Goal: Check status: Check status

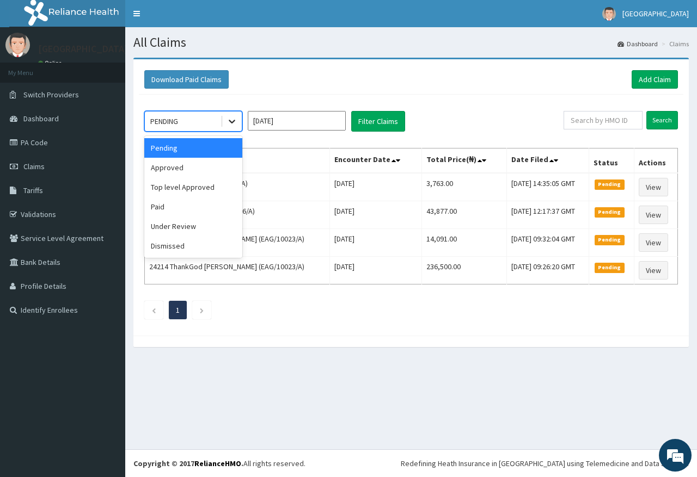
click at [232, 121] on icon at bounding box center [231, 121] width 11 height 11
click at [193, 211] on div "Paid" at bounding box center [193, 207] width 98 height 20
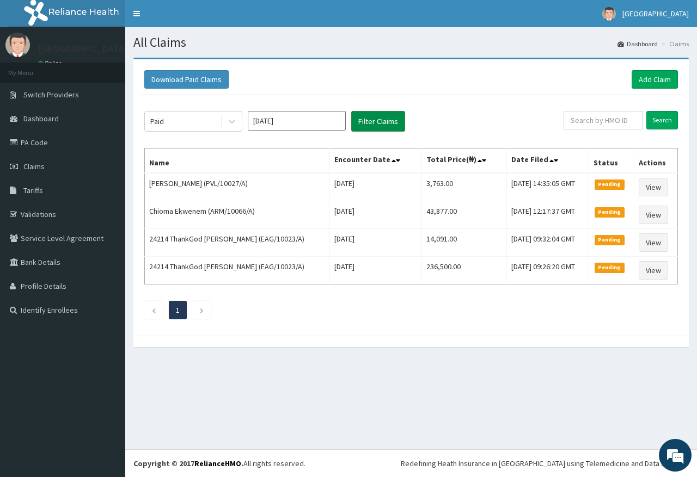
click at [374, 126] on button "Filter Claims" at bounding box center [378, 121] width 54 height 21
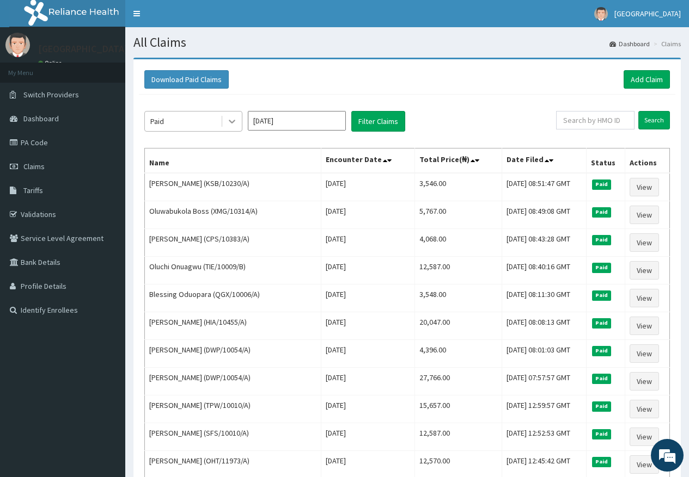
click at [232, 123] on icon at bounding box center [232, 122] width 7 height 4
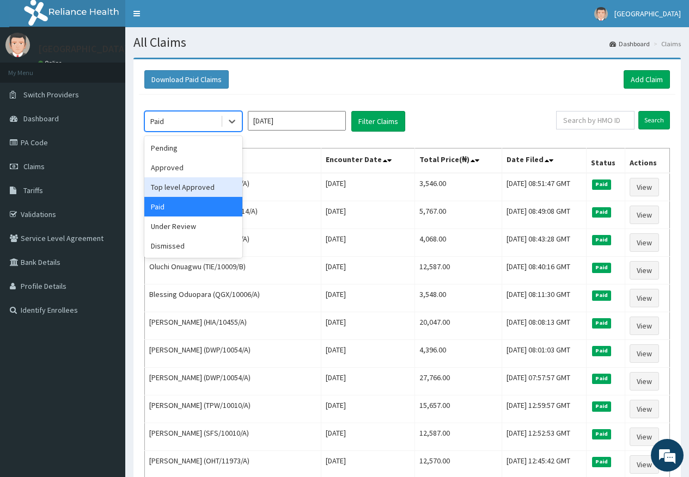
click at [195, 188] on div "Top level Approved" at bounding box center [193, 187] width 98 height 20
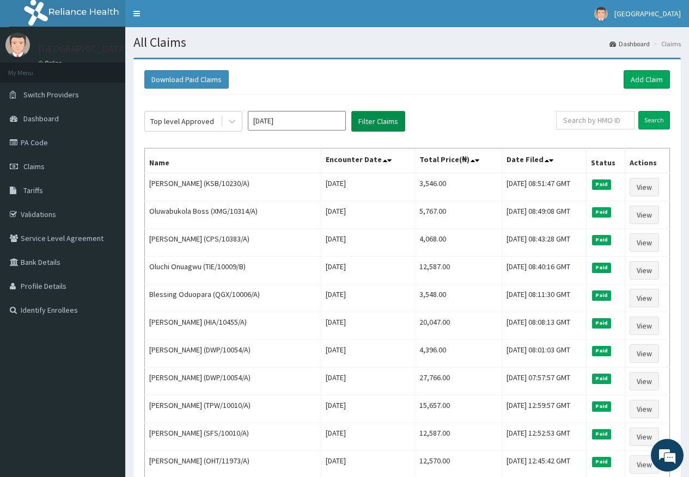
click at [378, 122] on button "Filter Claims" at bounding box center [378, 121] width 54 height 21
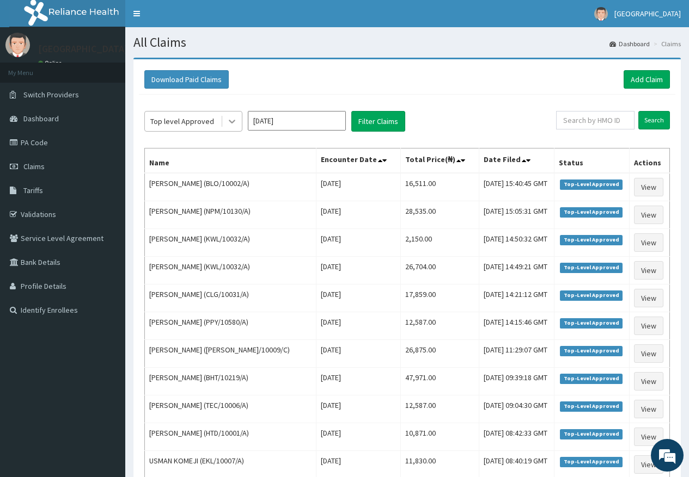
click at [235, 123] on icon at bounding box center [231, 121] width 11 height 11
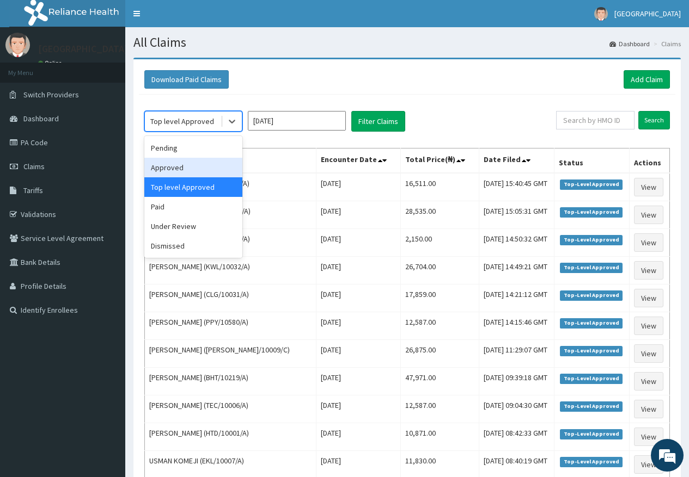
click at [215, 162] on div "Approved" at bounding box center [193, 168] width 98 height 20
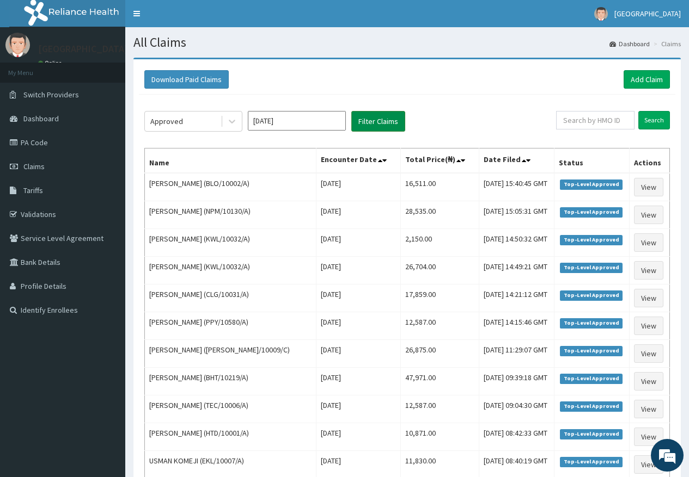
click at [372, 114] on button "Filter Claims" at bounding box center [378, 121] width 54 height 21
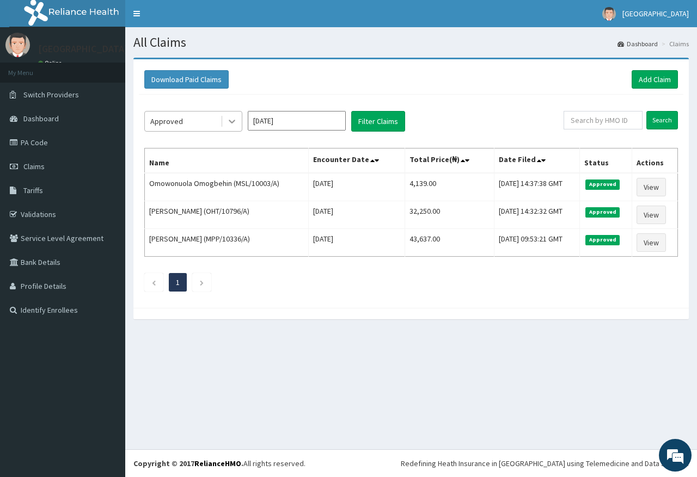
click at [228, 120] on icon at bounding box center [231, 121] width 11 height 11
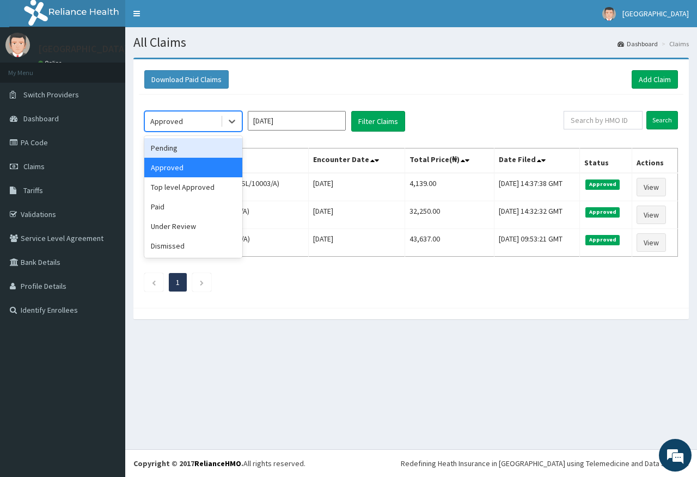
click at [204, 152] on div "Pending" at bounding box center [193, 148] width 98 height 20
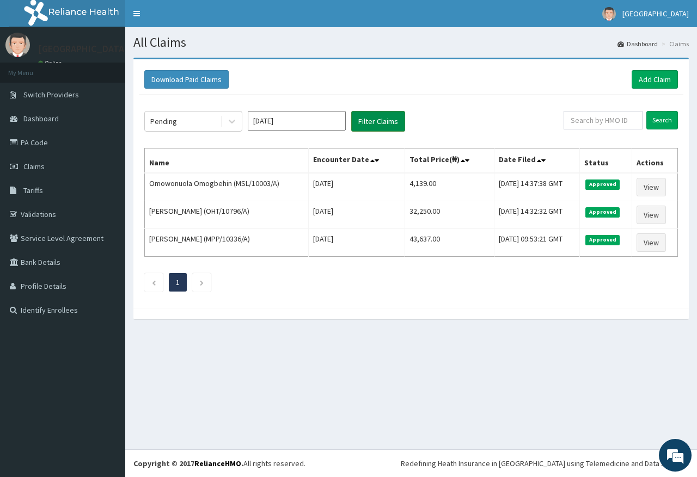
click at [378, 117] on button "Filter Claims" at bounding box center [378, 121] width 54 height 21
